Goal: Task Accomplishment & Management: Manage account settings

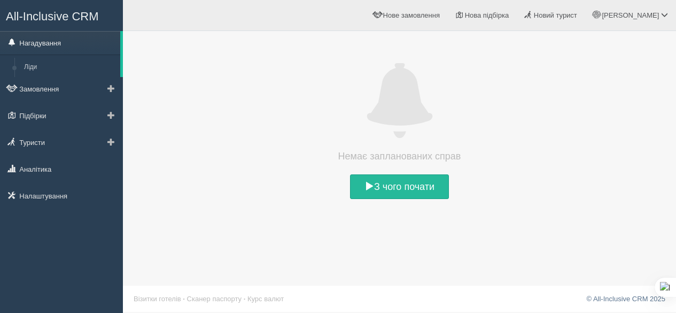
click at [47, 37] on link "Нагадування" at bounding box center [60, 43] width 120 height 24
click at [35, 42] on link "Нагадування" at bounding box center [60, 43] width 120 height 24
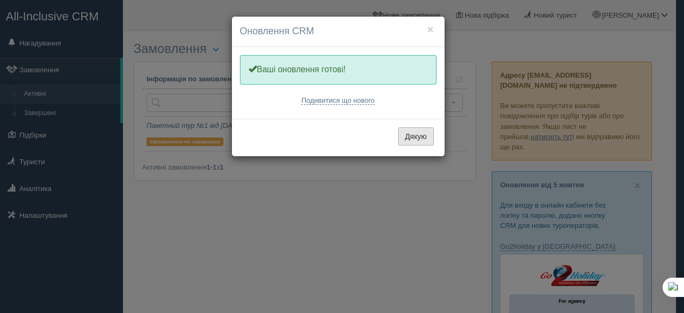
click at [413, 139] on button "Дякую" at bounding box center [416, 136] width 36 height 18
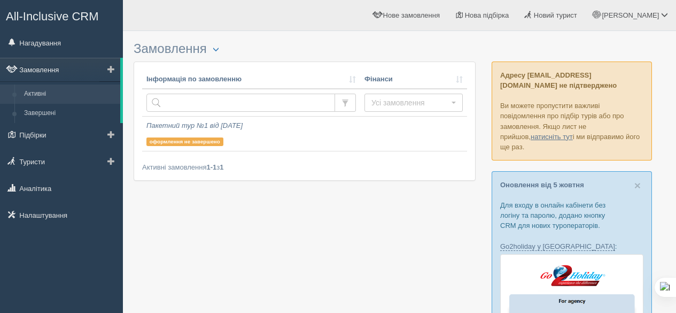
click at [42, 60] on link "Замовлення" at bounding box center [60, 70] width 120 height 24
click at [40, 66] on link "Замовлення" at bounding box center [60, 70] width 120 height 24
click at [40, 45] on link "Нагадування" at bounding box center [61, 43] width 123 height 24
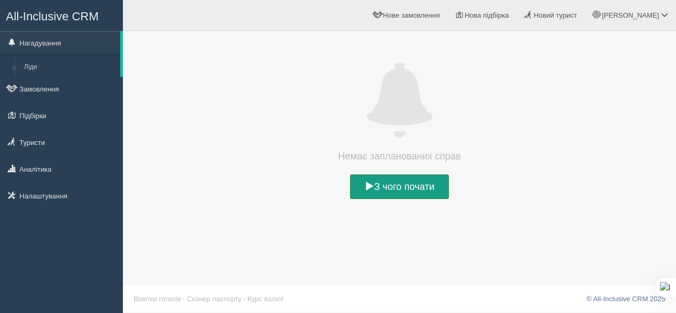
click at [397, 186] on link "З чого почати" at bounding box center [399, 186] width 99 height 25
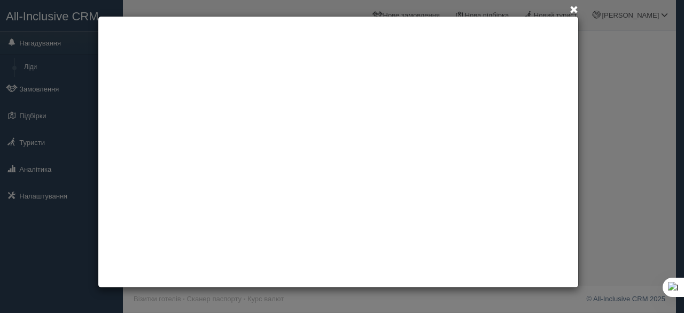
click at [575, 9] on span at bounding box center [574, 10] width 9 height 9
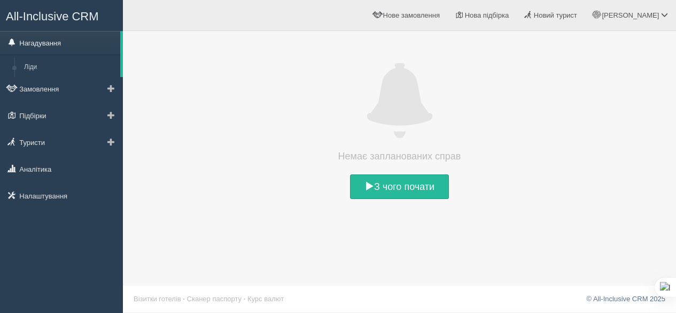
click at [57, 42] on link "Нагадування" at bounding box center [60, 43] width 120 height 24
click at [104, 114] on link at bounding box center [111, 116] width 24 height 24
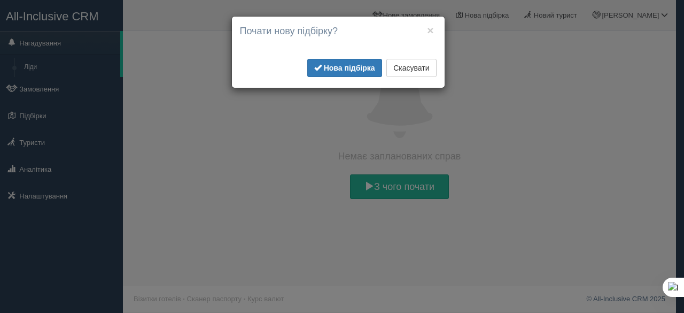
click at [19, 176] on div "× Почати нову підбірку? Додати готелі у нову підбірку? Для інтеграції з пошуком…" at bounding box center [342, 156] width 684 height 313
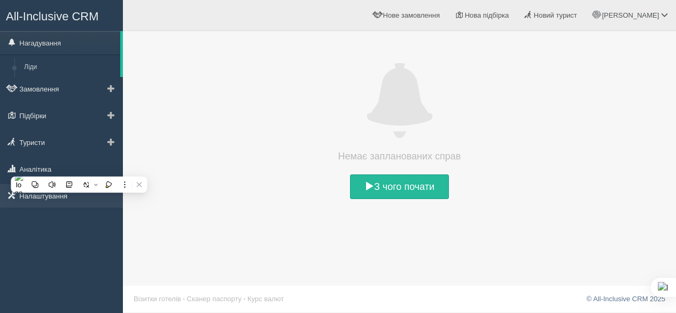
click at [35, 193] on link "Налаштування" at bounding box center [61, 196] width 123 height 24
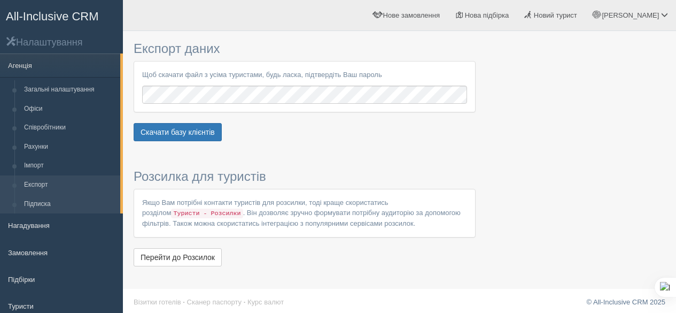
click at [51, 207] on link "Підписка" at bounding box center [69, 204] width 101 height 19
